Goal: Information Seeking & Learning: Stay updated

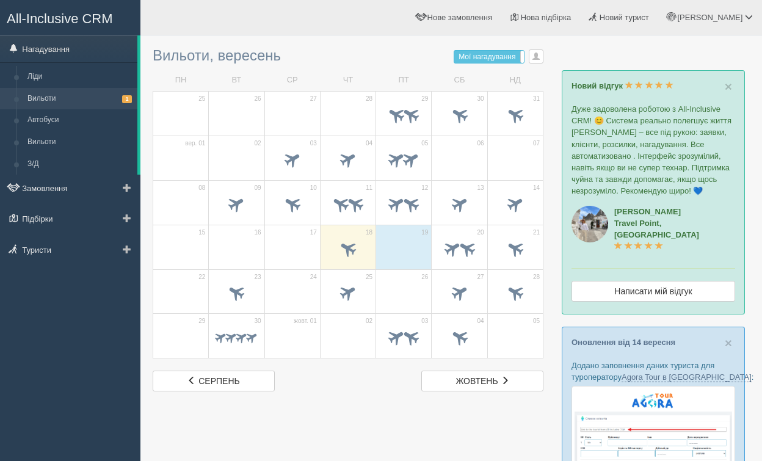
click at [68, 95] on link "Вильоти 1" at bounding box center [79, 99] width 115 height 22
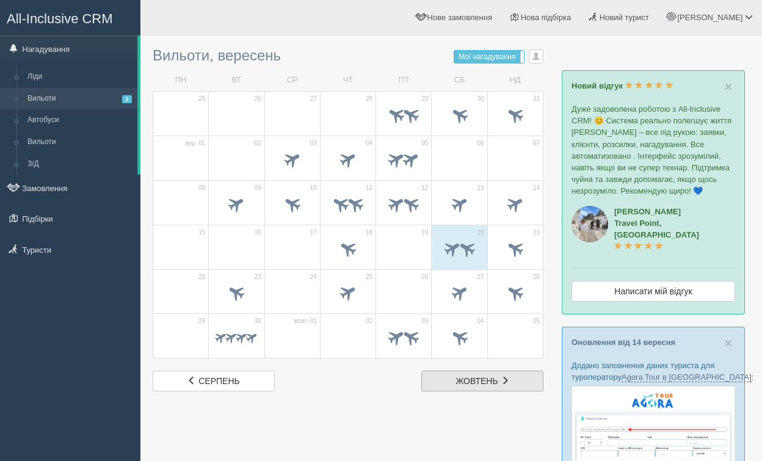
click at [472, 383] on span "жовтень" at bounding box center [477, 381] width 42 height 10
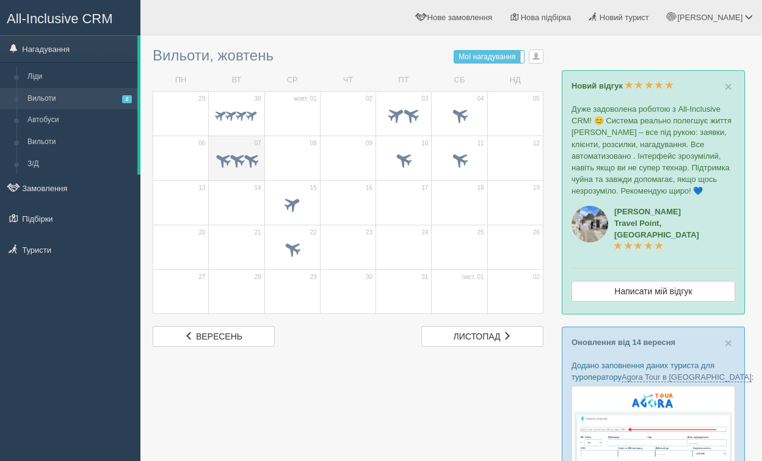
click at [240, 162] on span at bounding box center [236, 159] width 19 height 19
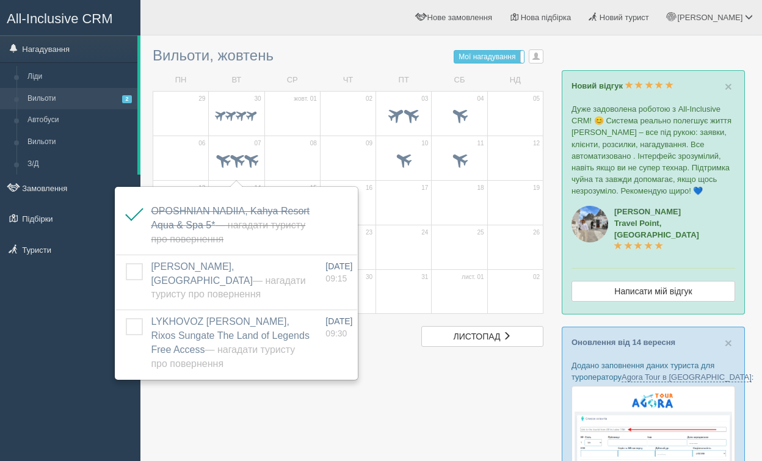
click at [416, 358] on div at bounding box center [451, 446] width 597 height 810
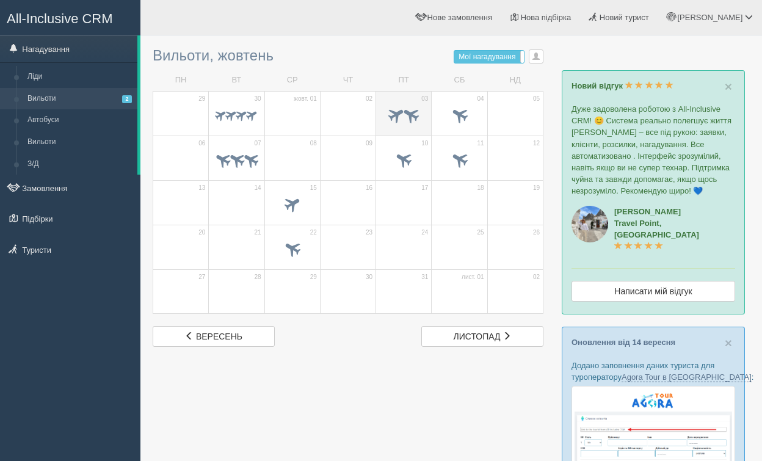
click at [395, 126] on span at bounding box center [403, 116] width 43 height 21
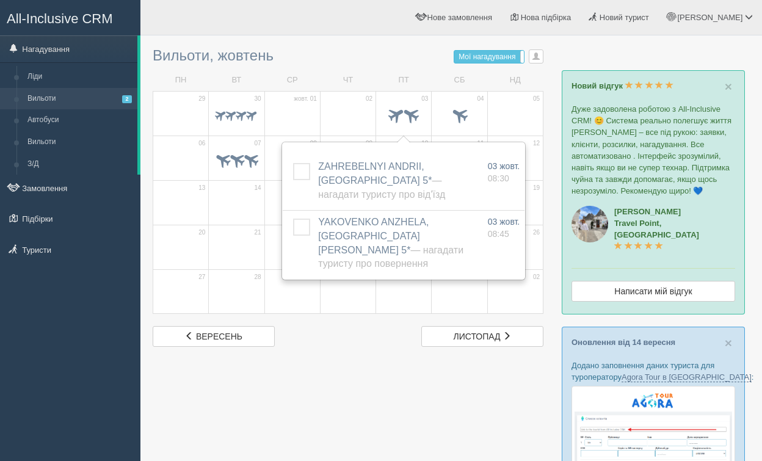
click at [310, 397] on div at bounding box center [451, 446] width 597 height 810
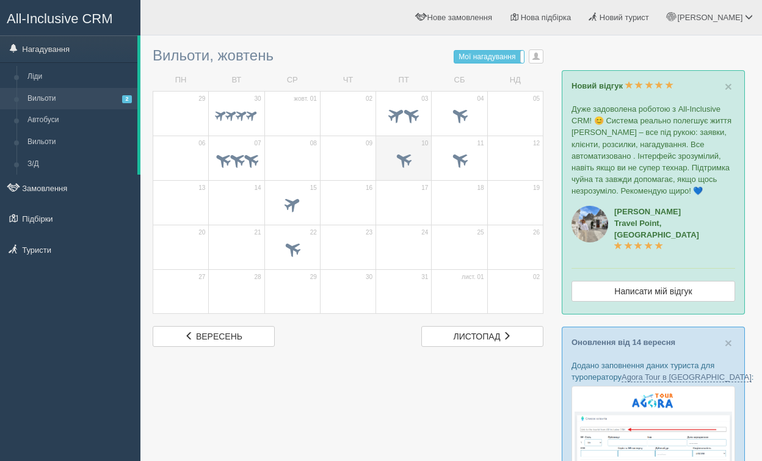
click at [405, 163] on span at bounding box center [404, 159] width 20 height 20
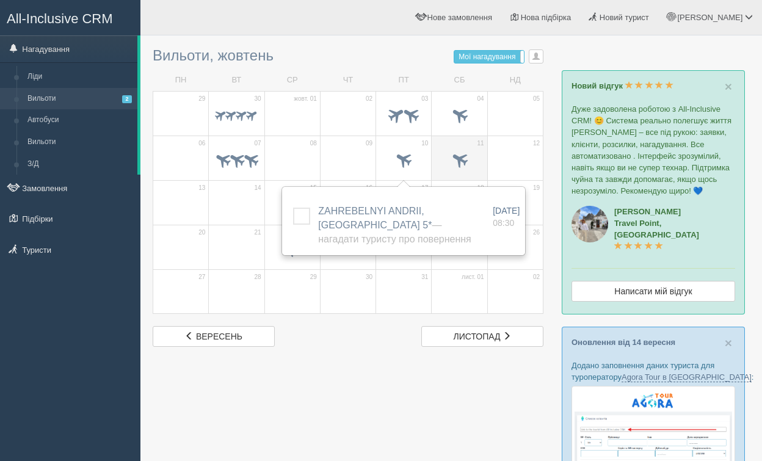
click at [477, 168] on span at bounding box center [459, 161] width 43 height 21
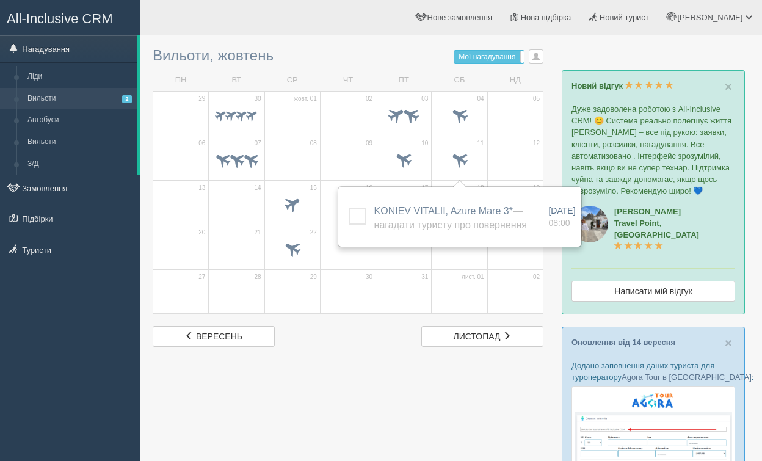
click at [373, 367] on div at bounding box center [451, 446] width 597 height 810
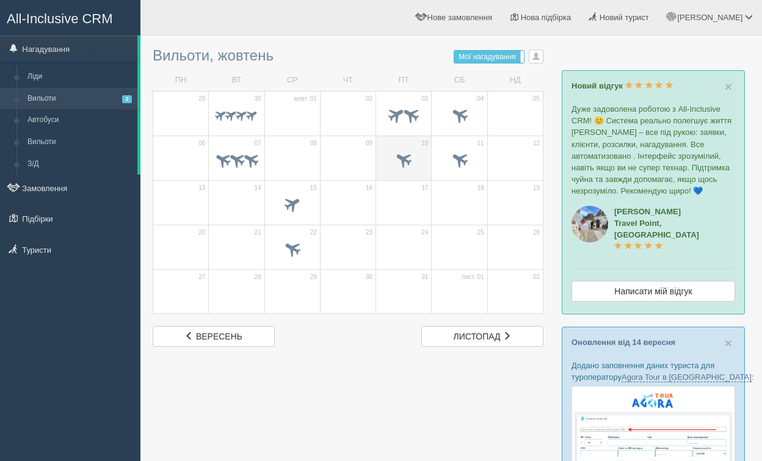
click at [403, 156] on span at bounding box center [404, 159] width 20 height 20
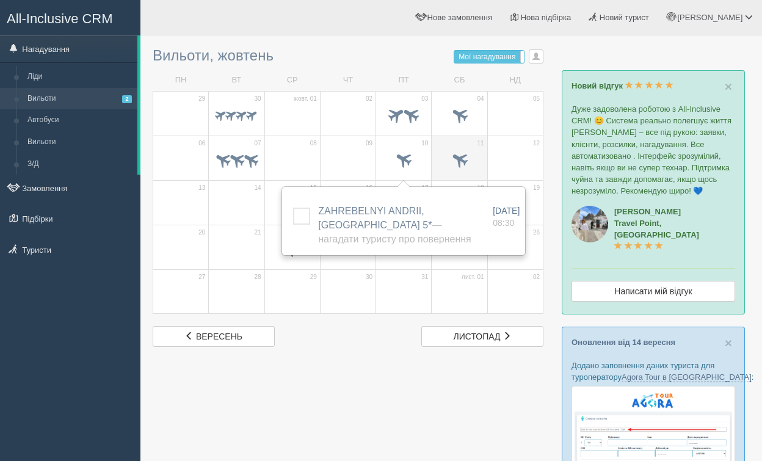
click at [459, 165] on span at bounding box center [459, 159] width 20 height 20
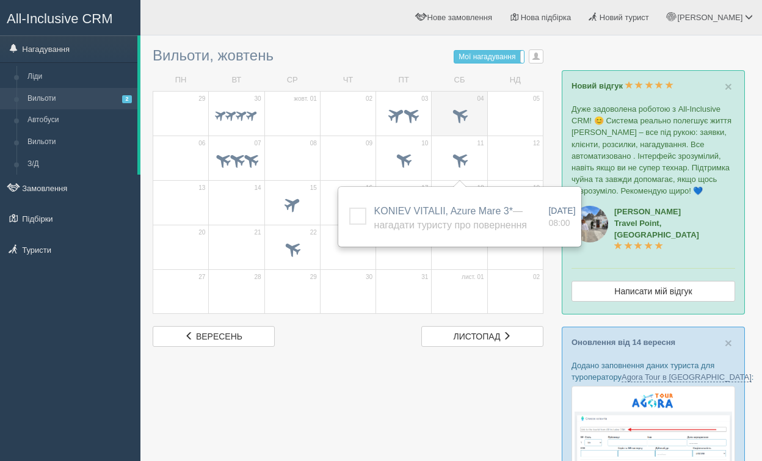
click at [466, 107] on span at bounding box center [459, 116] width 43 height 21
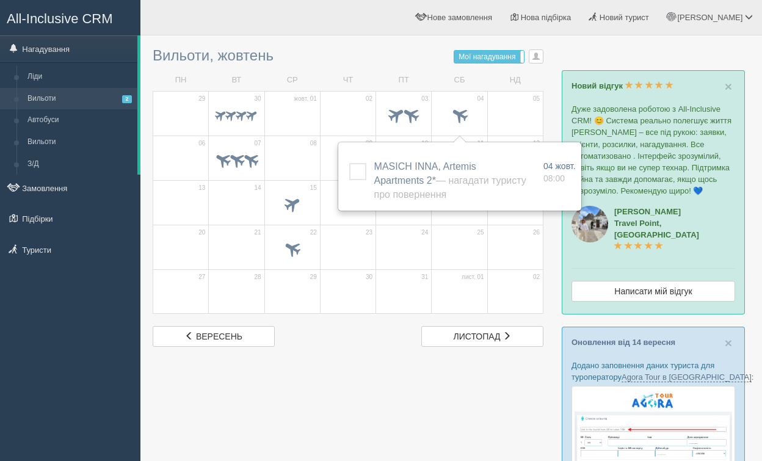
click at [357, 397] on div at bounding box center [451, 446] width 597 height 810
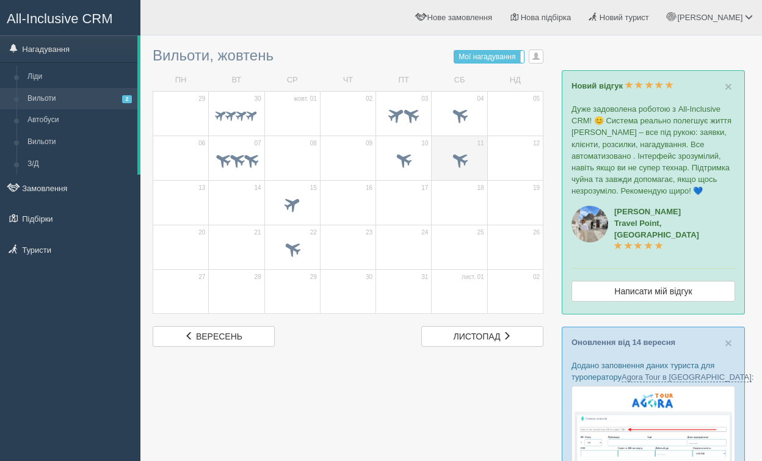
click at [464, 154] on span at bounding box center [459, 159] width 20 height 20
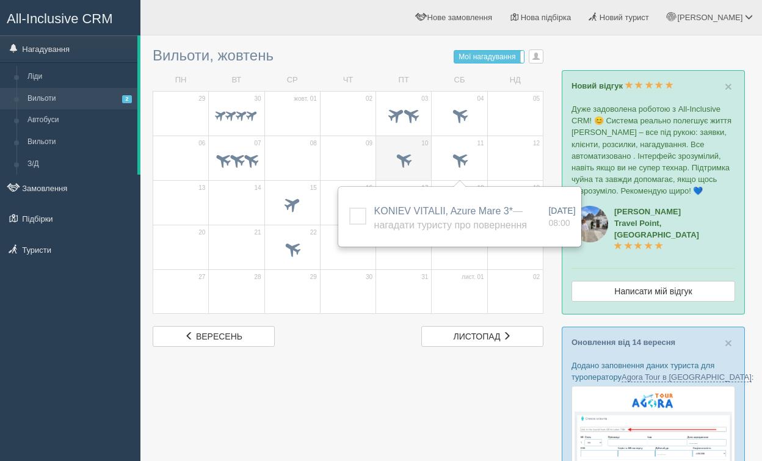
click at [420, 158] on span at bounding box center [403, 161] width 43 height 21
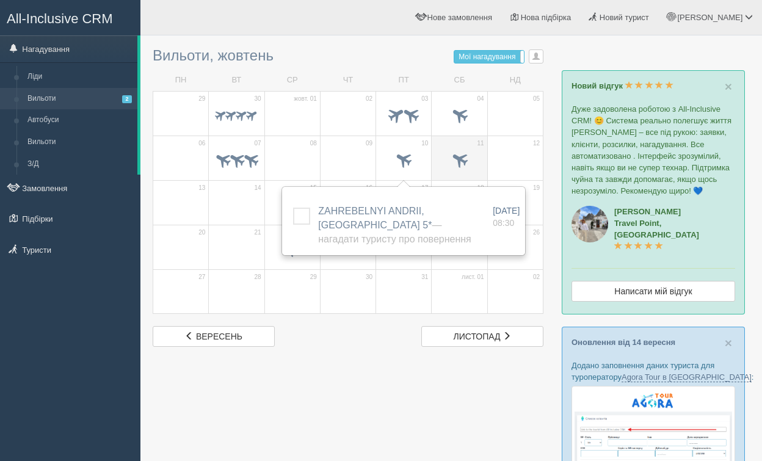
click at [468, 168] on span at bounding box center [459, 161] width 43 height 21
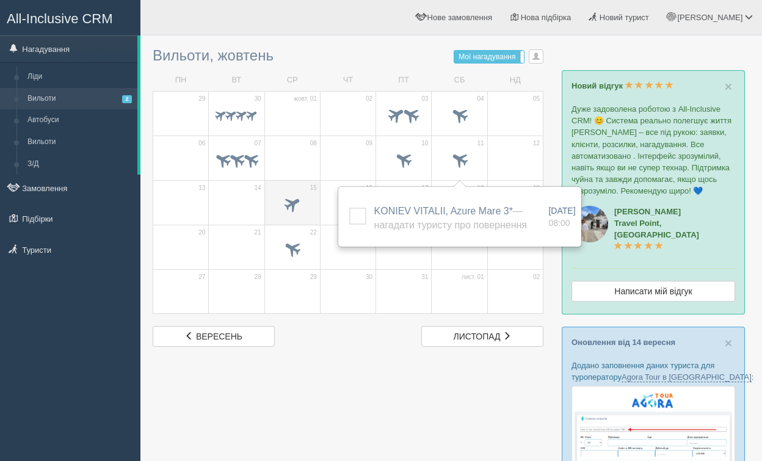
click at [294, 210] on span at bounding box center [292, 203] width 20 height 20
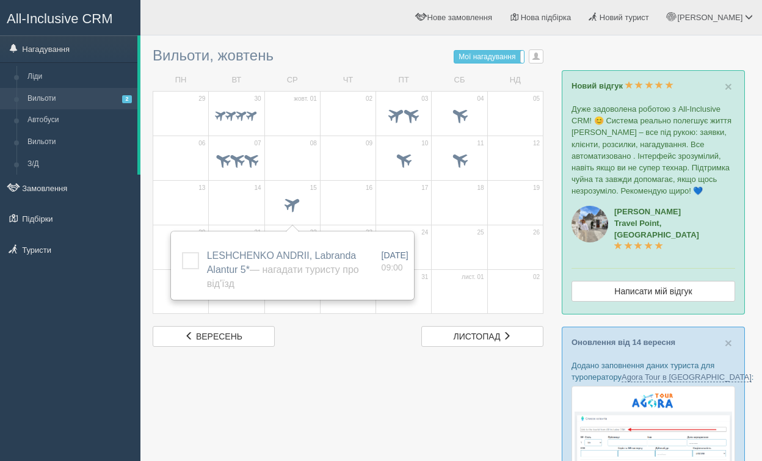
click at [361, 365] on div at bounding box center [451, 446] width 597 height 810
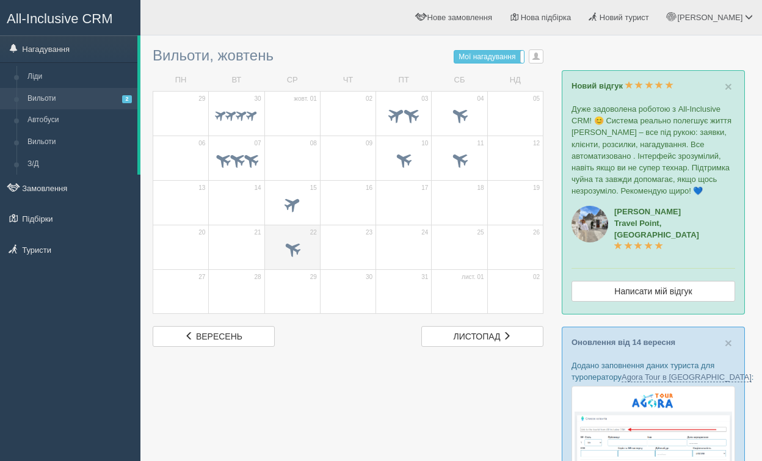
click at [298, 248] on span at bounding box center [292, 248] width 20 height 20
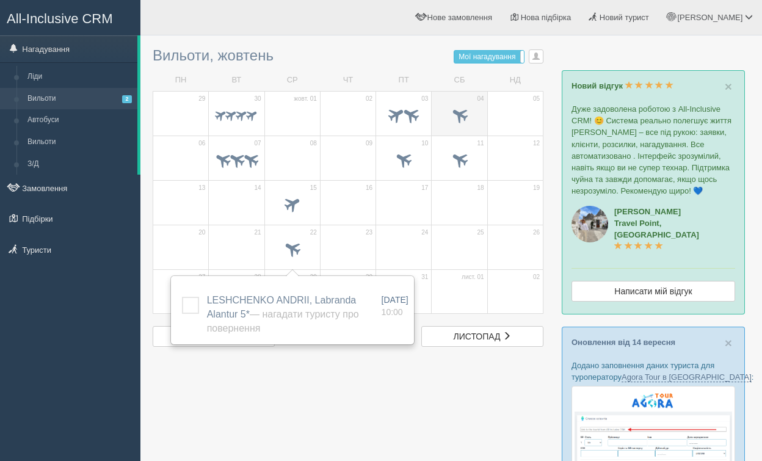
click at [453, 120] on span at bounding box center [459, 114] width 20 height 20
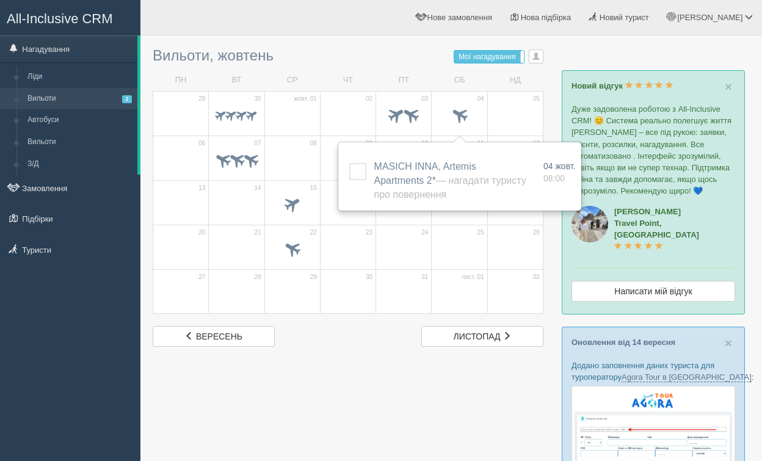
click at [352, 376] on div at bounding box center [451, 446] width 597 height 810
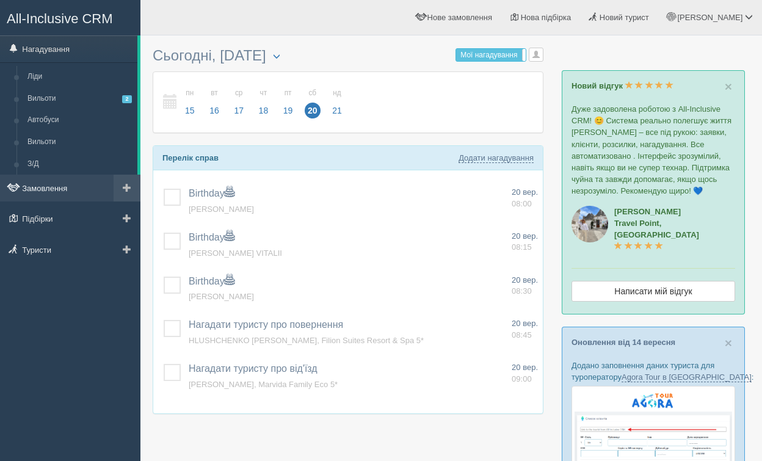
click at [48, 186] on link "Замовлення" at bounding box center [70, 188] width 140 height 27
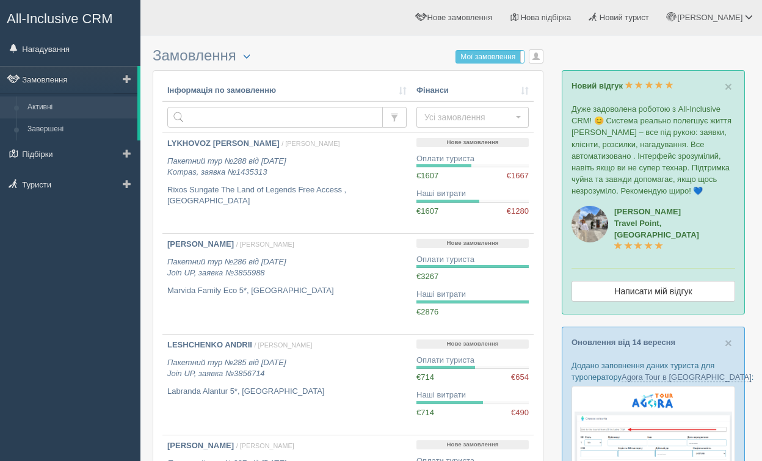
click at [62, 106] on link "Активні" at bounding box center [79, 107] width 115 height 22
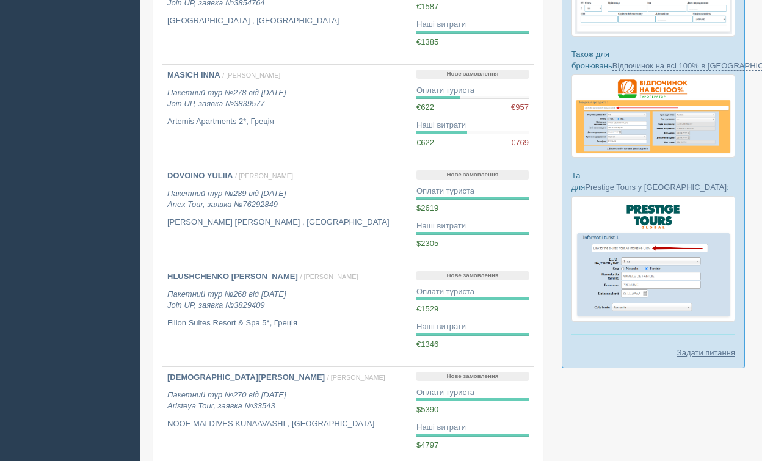
scroll to position [474, 0]
